Goal: Register for event/course

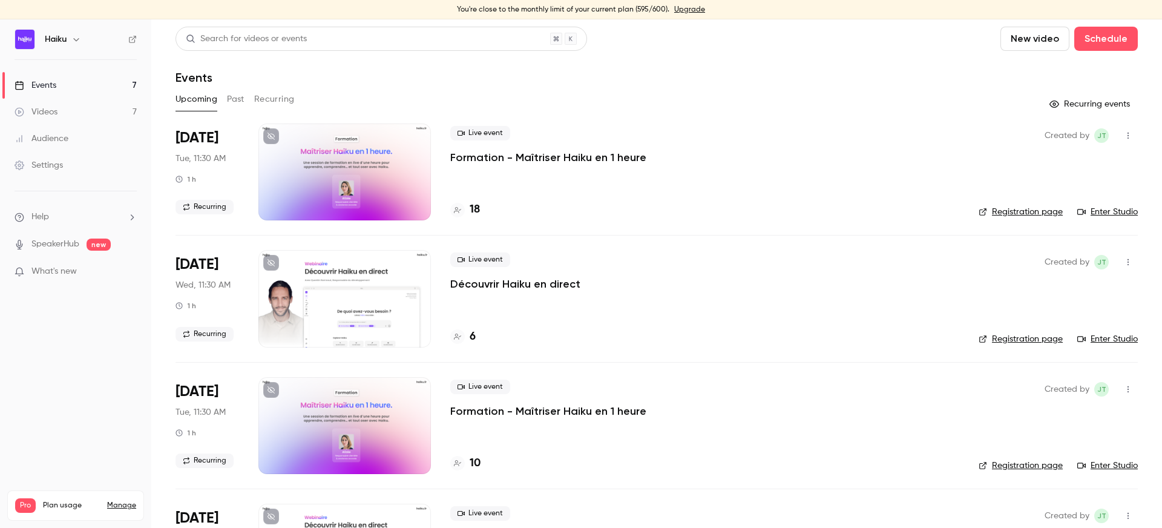
click at [231, 95] on button "Past" at bounding box center [236, 99] width 18 height 19
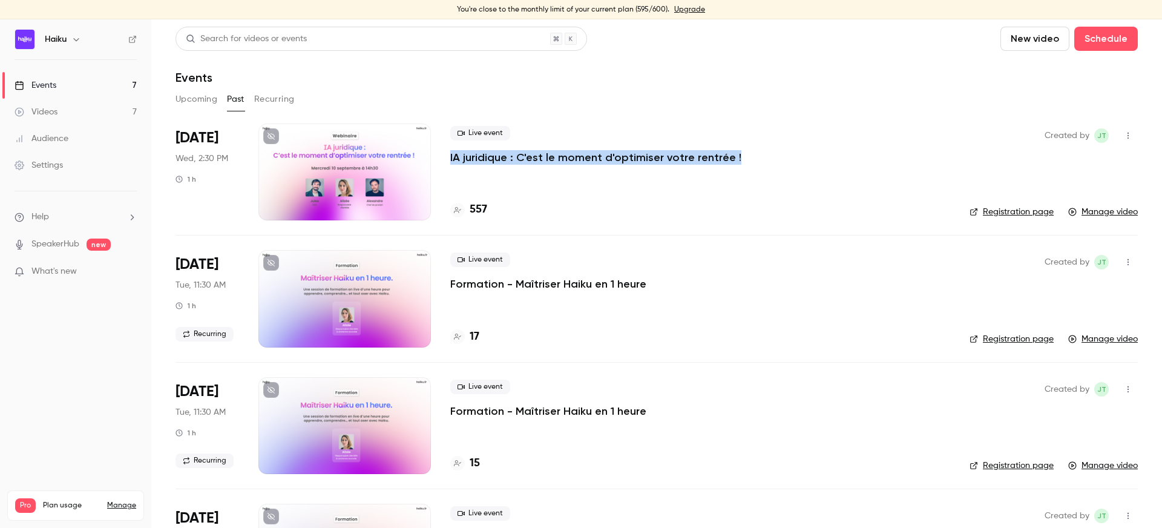
drag, startPoint x: 764, startPoint y: 146, endPoint x: 728, endPoint y: 153, distance: 36.9
click at [728, 153] on div "Live event IA juridique : C'est le moment d'optimiser votre rentrée !" at bounding box center [700, 145] width 500 height 39
copy p "IA juridique : C'est le moment d'optimiser votre rentrée !"
